Goal: Information Seeking & Learning: Learn about a topic

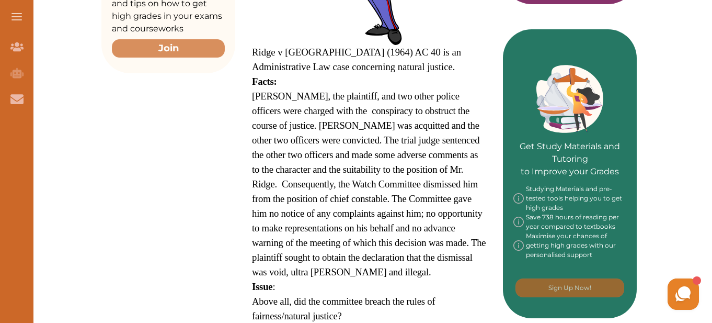
scroll to position [418, 0]
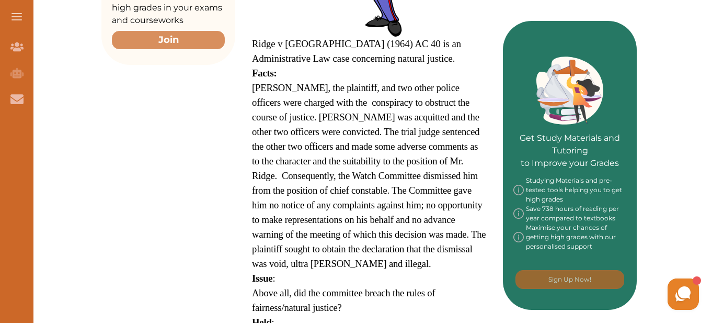
click at [257, 38] on span "Ridge v [GEOGRAPHIC_DATA] (1964) AC 40 is an Administrative Law case concerning…" at bounding box center [356, 51] width 209 height 26
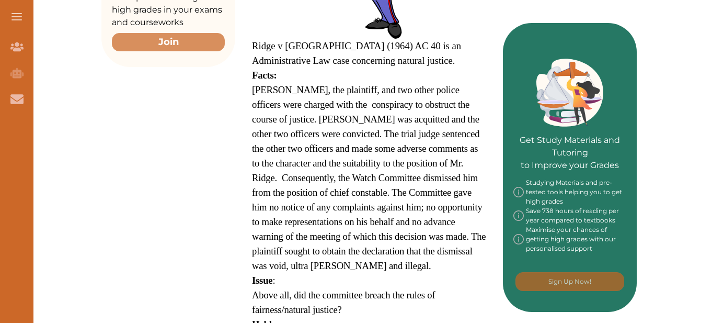
scroll to position [418, 0]
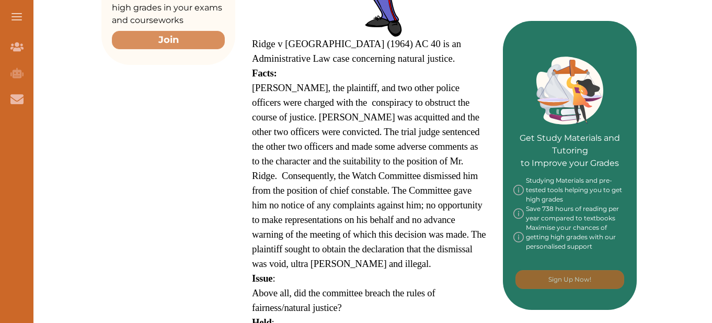
click at [418, 144] on span "[PERSON_NAME], the plaintiff, and two other police officers were charged with t…" at bounding box center [369, 175] width 234 height 187
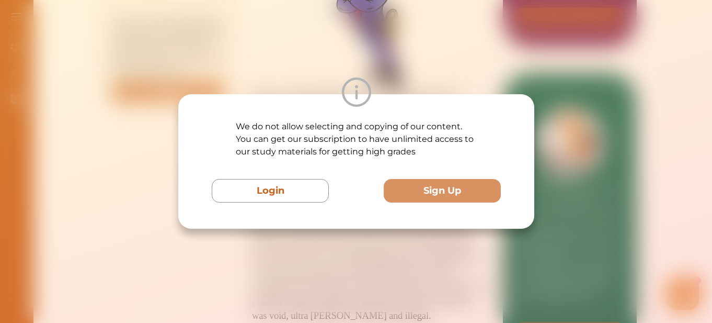
scroll to position [366, 0]
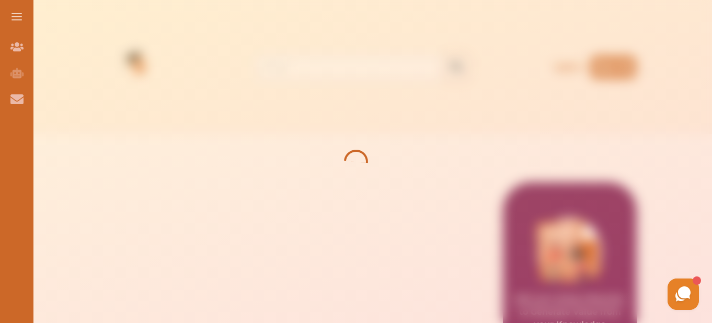
click at [16, 21] on button at bounding box center [16, 16] width 33 height 33
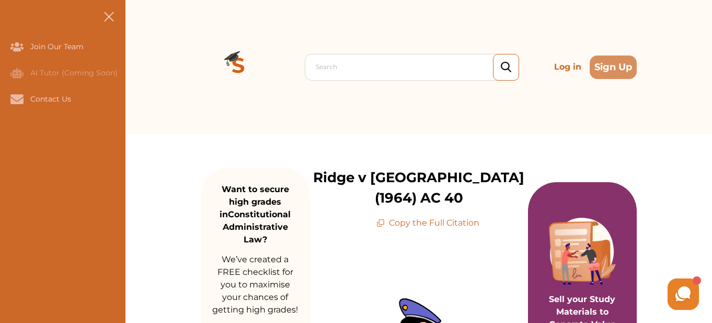
click at [633, 128] on div "Search Log in Sign Up" at bounding box center [419, 67] width 436 height 134
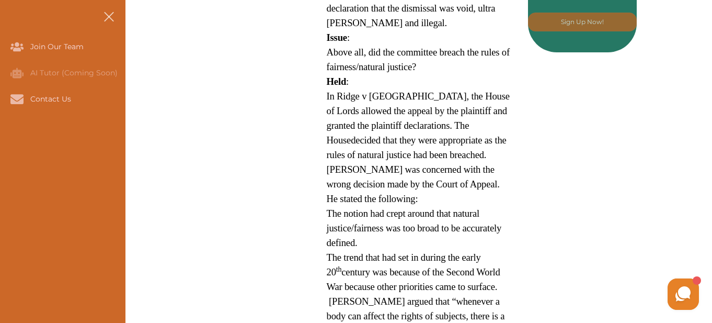
scroll to position [725, 0]
